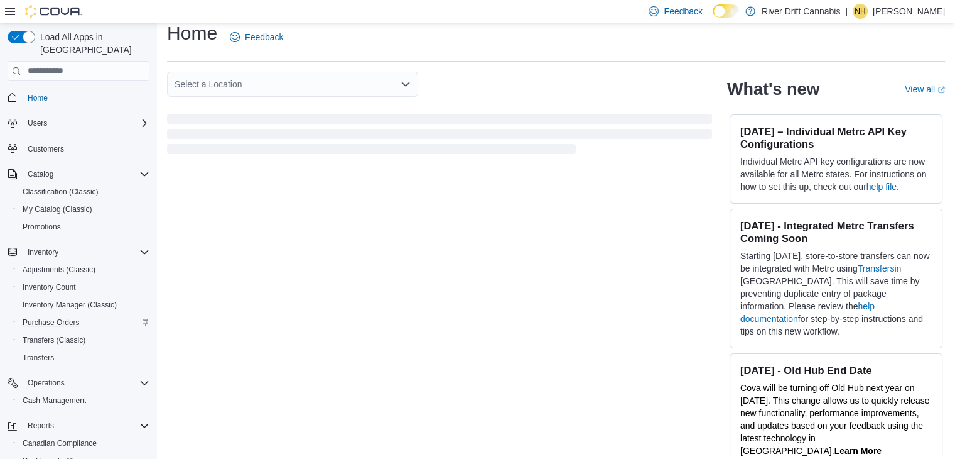
scroll to position [19, 0]
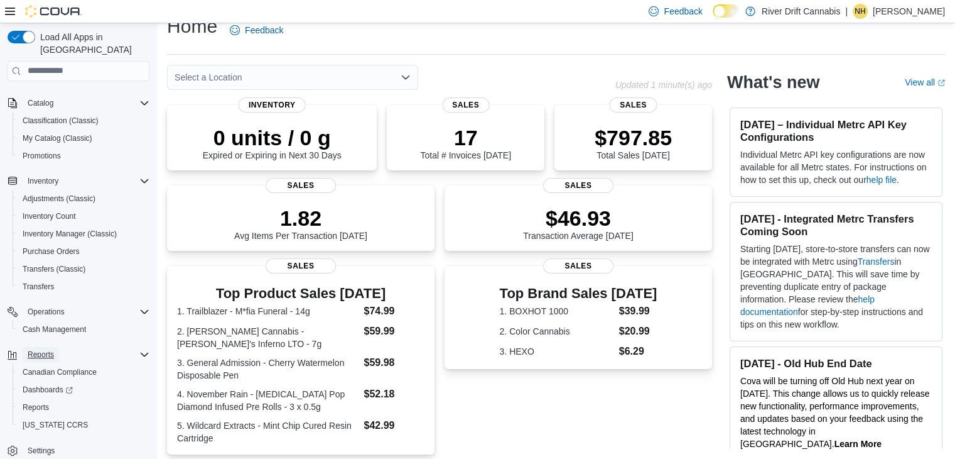
click at [46, 349] on span "Reports" at bounding box center [41, 354] width 26 height 10
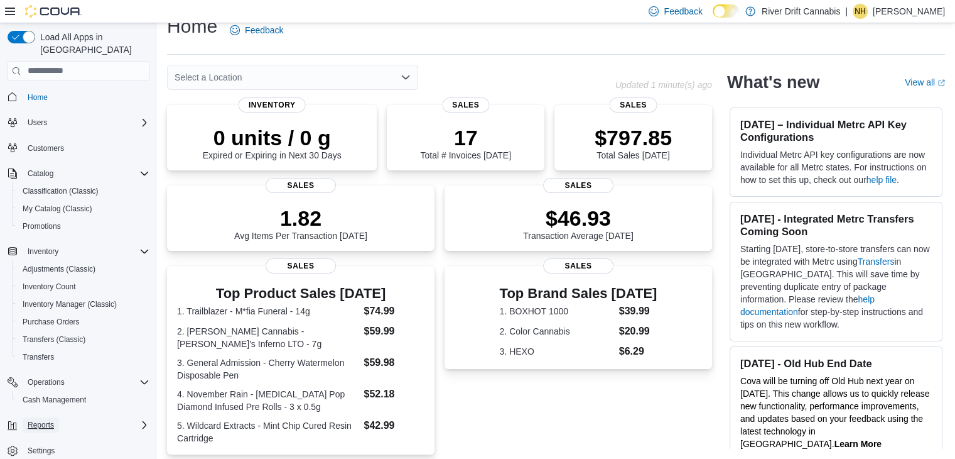
click at [46, 420] on span "Reports" at bounding box center [41, 425] width 26 height 10
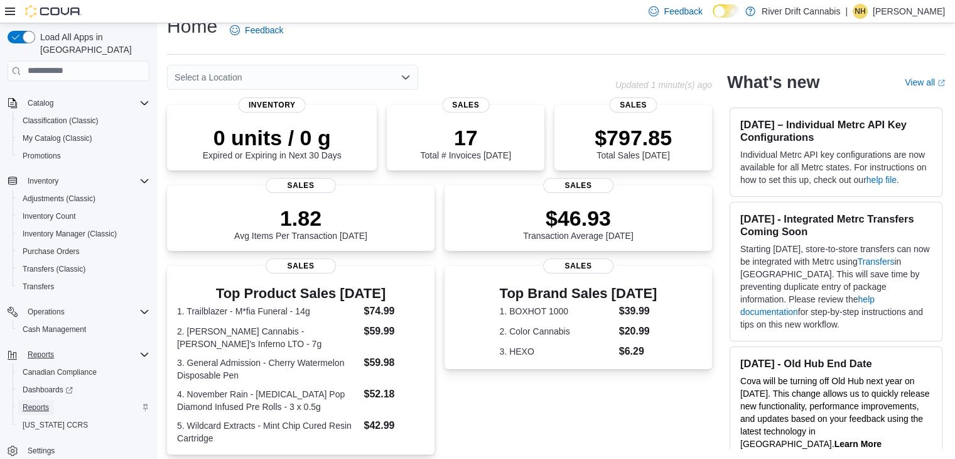
click at [46, 402] on span "Reports" at bounding box center [36, 407] width 26 height 10
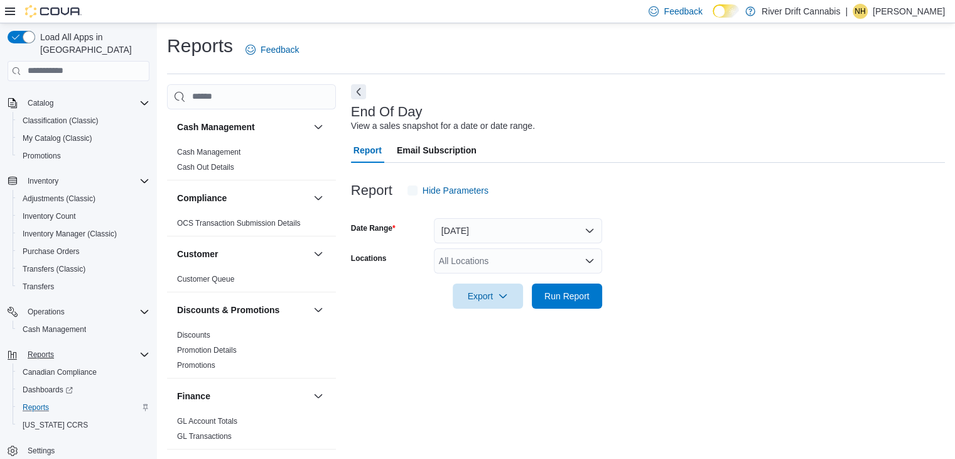
scroll to position [4, 0]
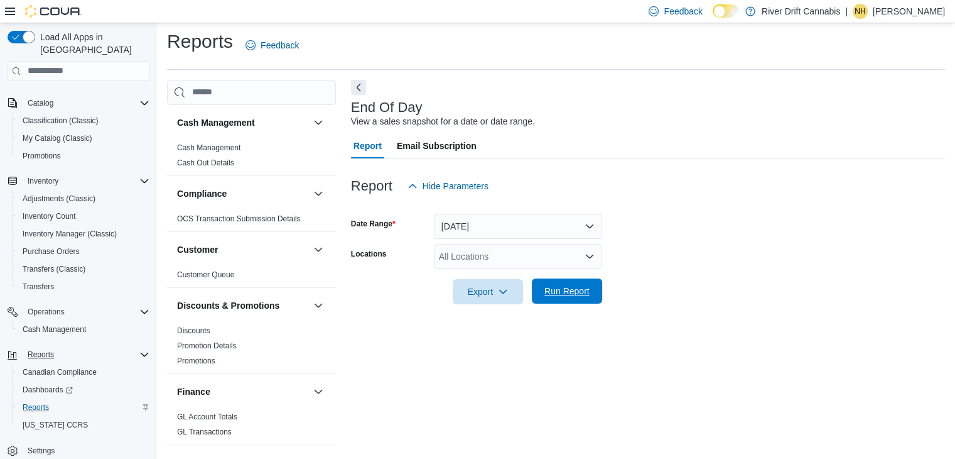
click at [552, 292] on span "Run Report" at bounding box center [567, 291] width 45 height 13
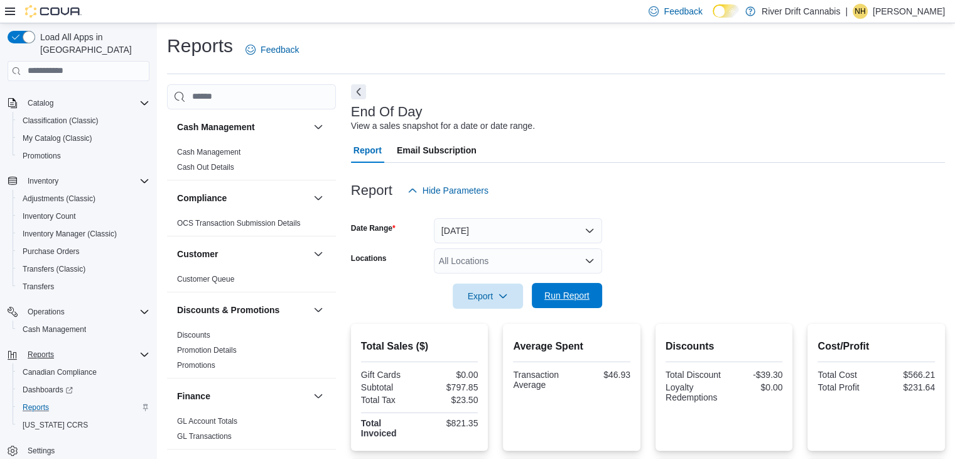
click at [557, 294] on span "Run Report" at bounding box center [567, 295] width 45 height 13
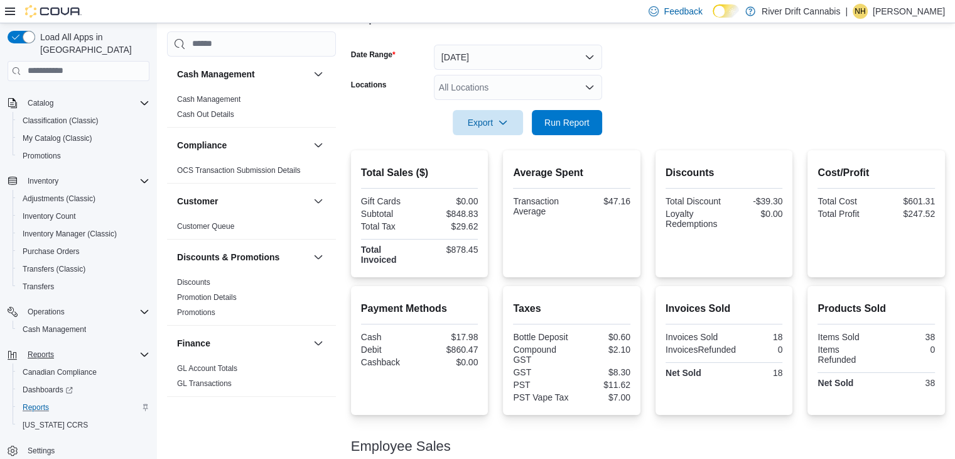
scroll to position [234, 0]
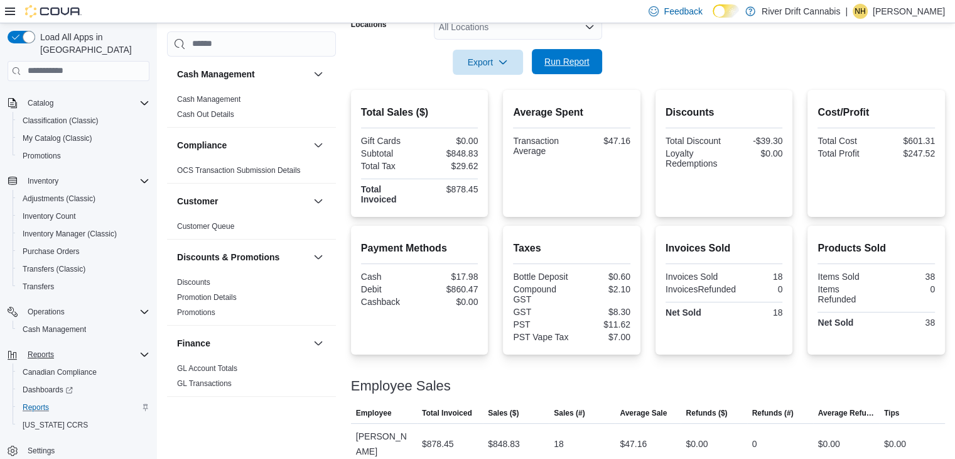
click at [589, 61] on span "Run Report" at bounding box center [567, 61] width 45 height 13
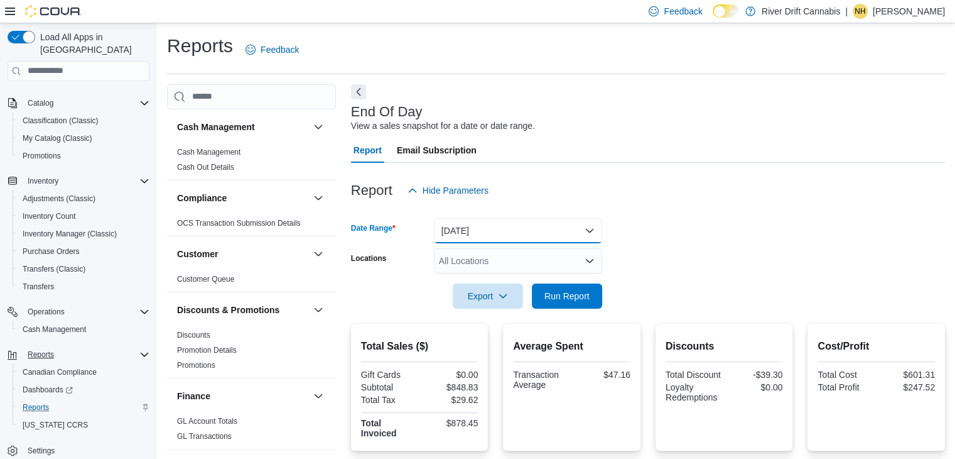
click at [518, 227] on button "[DATE]" at bounding box center [518, 230] width 168 height 25
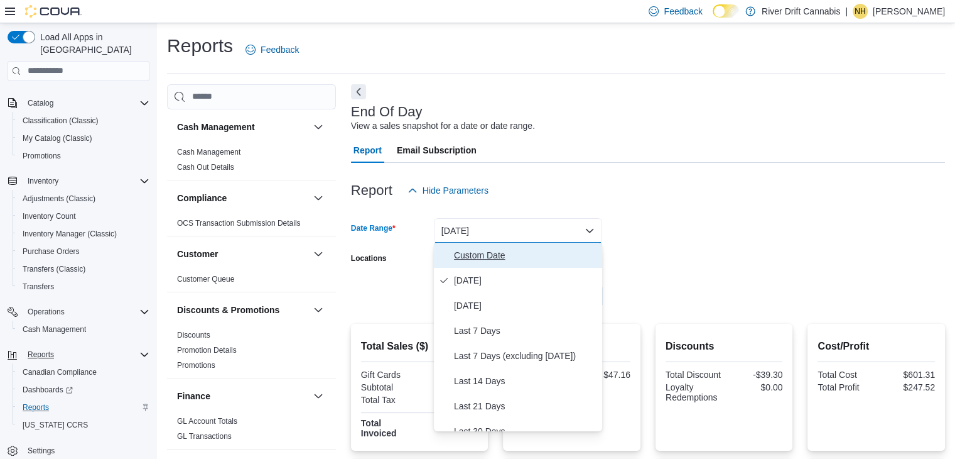
click at [489, 254] on span "Custom Date" at bounding box center [525, 254] width 143 height 15
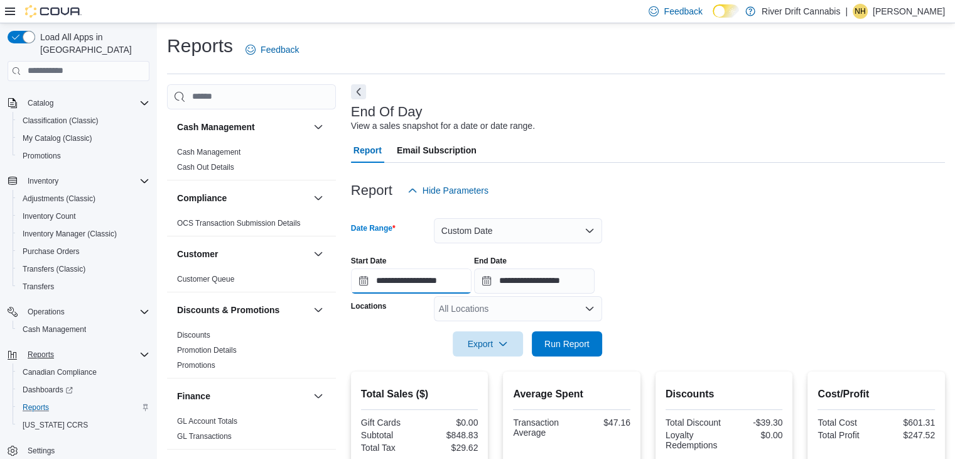
click at [403, 282] on input "**********" at bounding box center [411, 280] width 121 height 25
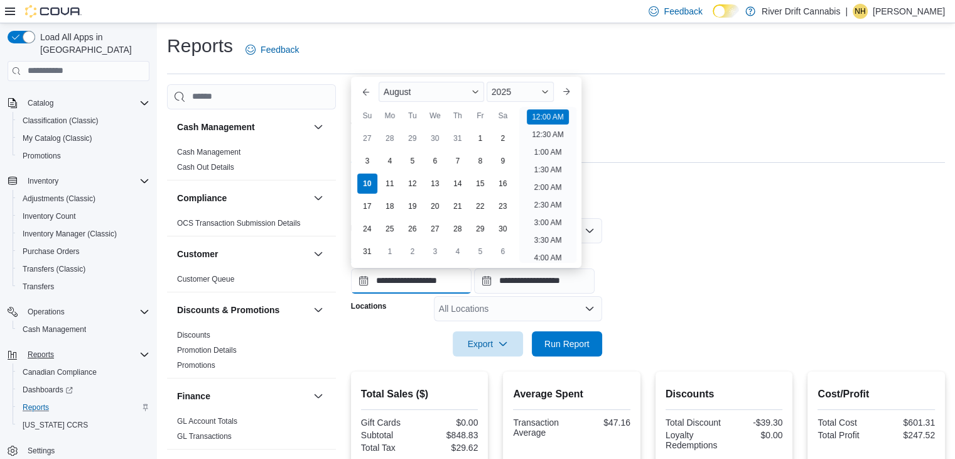
scroll to position [39, 0]
click at [483, 161] on div "8" at bounding box center [480, 161] width 22 height 22
type input "**********"
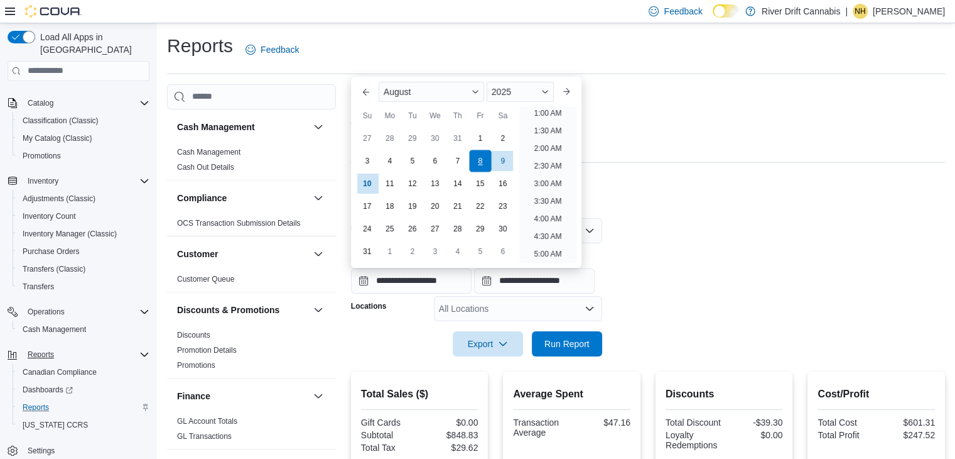
scroll to position [3, 0]
click at [641, 161] on div "Report Email Subscription" at bounding box center [648, 150] width 594 height 25
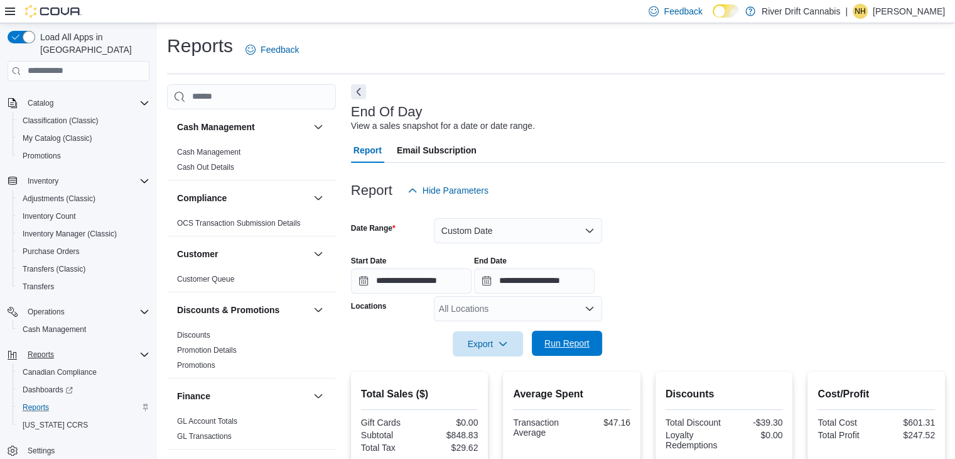
click at [570, 349] on span "Run Report" at bounding box center [567, 343] width 45 height 13
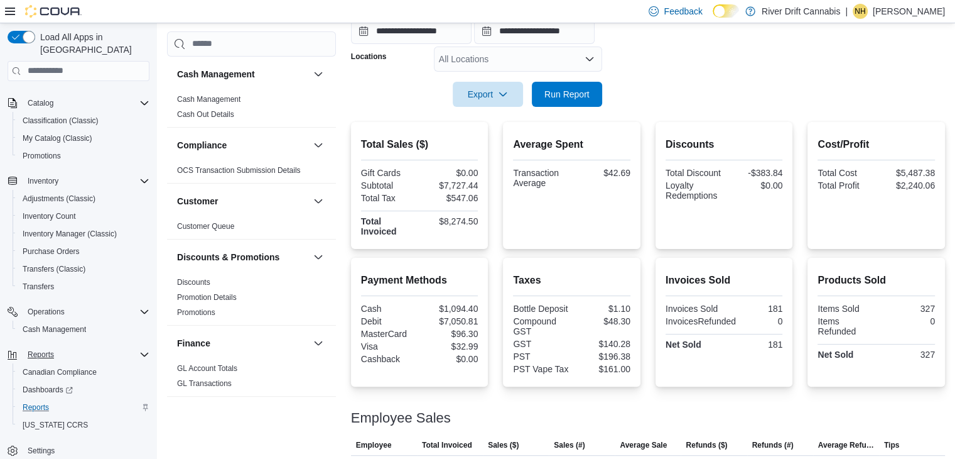
scroll to position [281, 0]
